Goal: Transaction & Acquisition: Purchase product/service

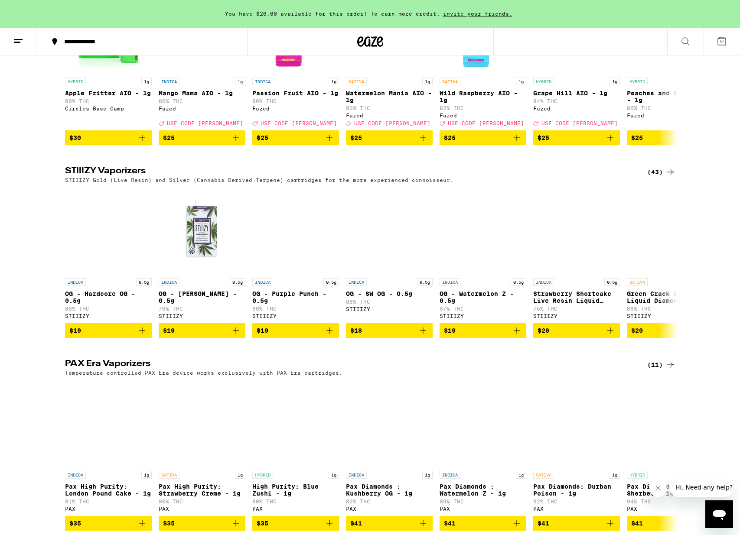
scroll to position [2094, 0]
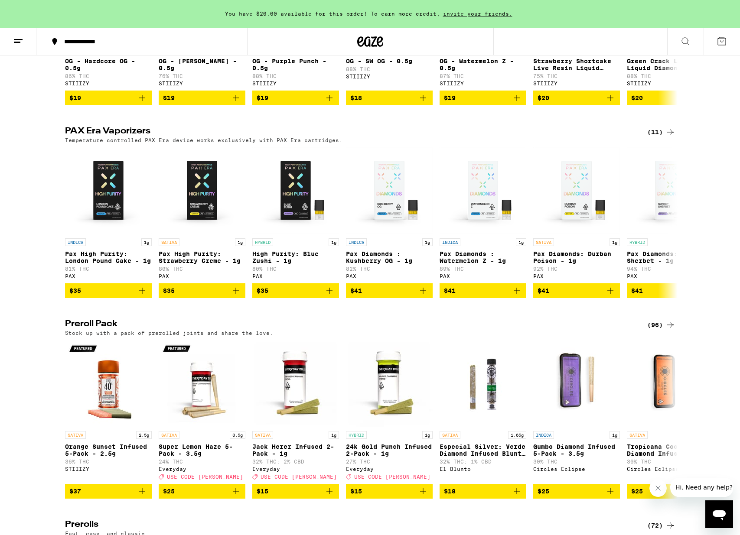
click at [658, 137] on div "(11)" at bounding box center [661, 132] width 28 height 10
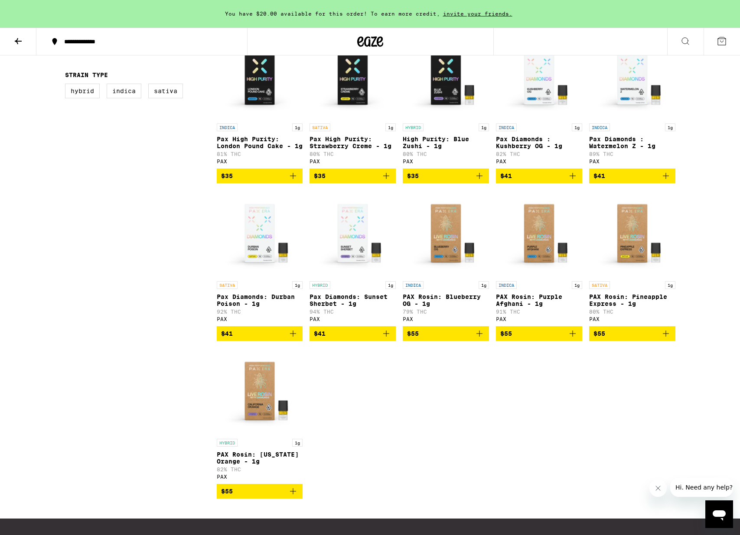
scroll to position [54, 0]
